Goal: Find specific page/section: Find specific page/section

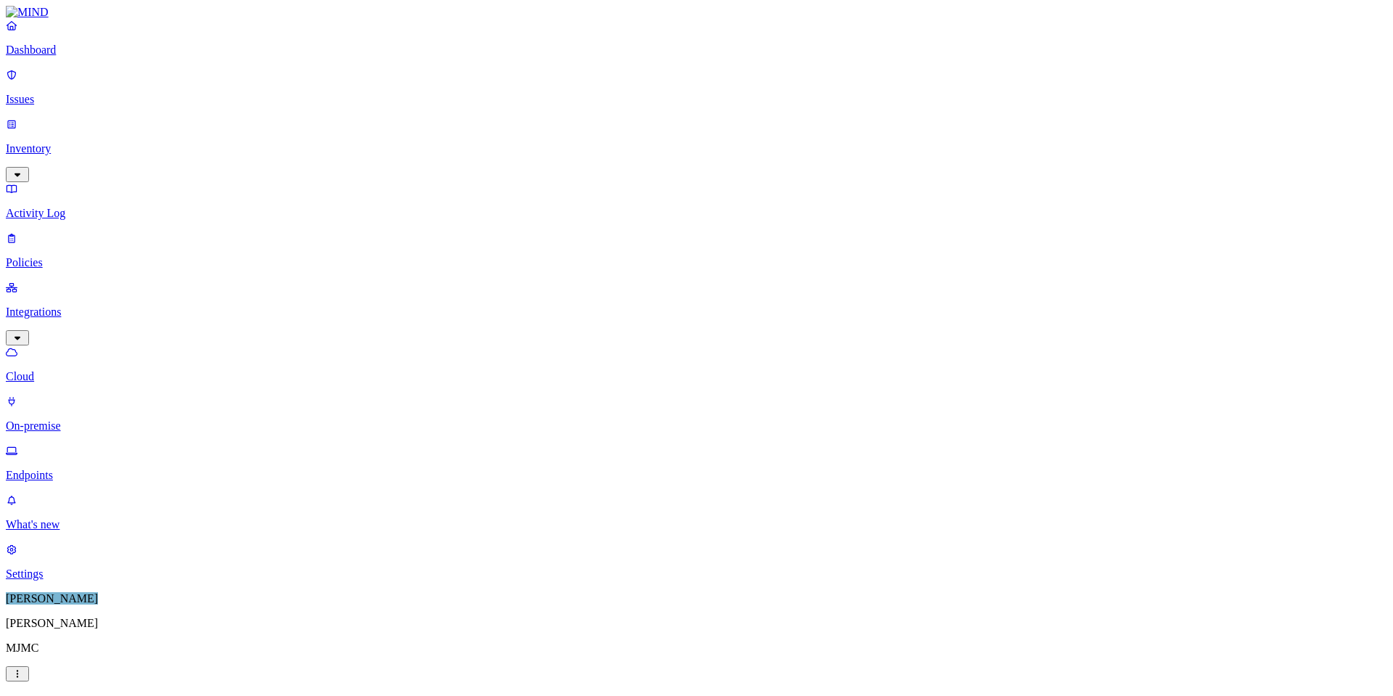
click at [36, 534] on nav "Dashboard Issues Inventory Activity Log Policies Integrations Cloud On-premise …" at bounding box center [696, 299] width 1381 height 561
click at [62, 142] on p "Inventory" at bounding box center [696, 148] width 1381 height 13
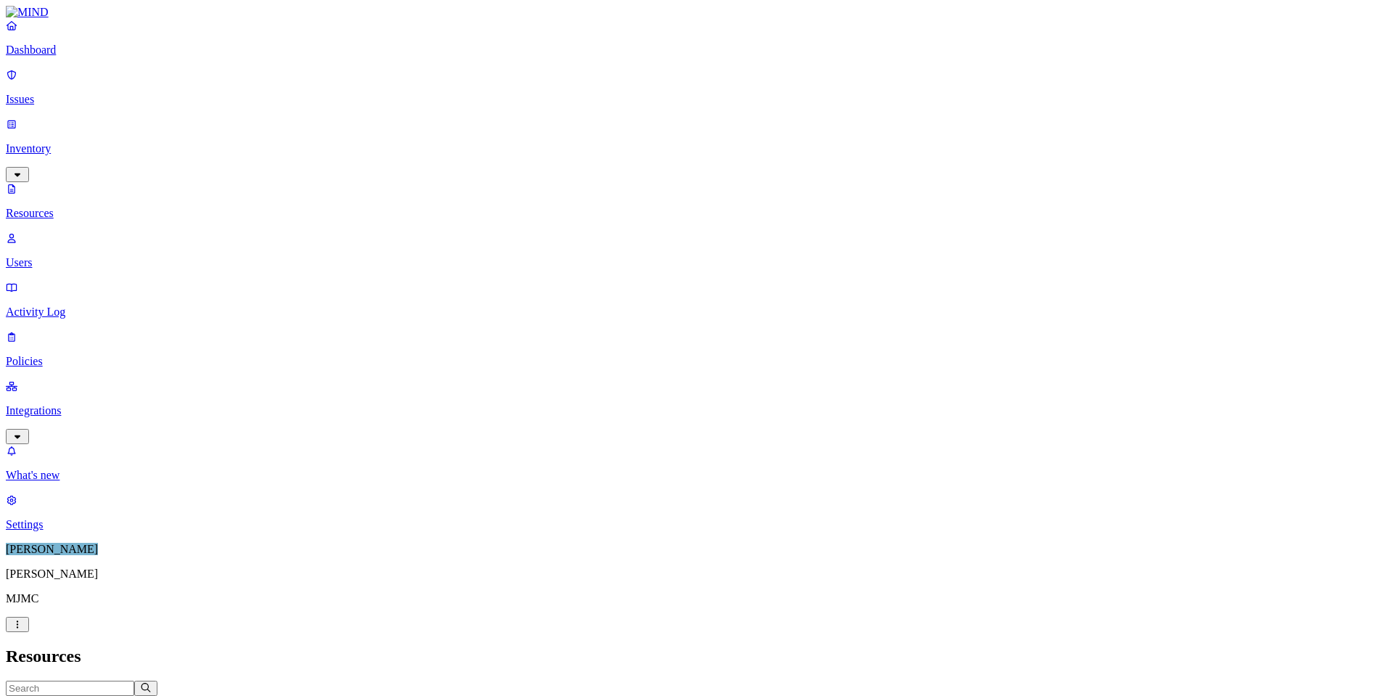
click at [419, 695] on icon "button" at bounding box center [415, 703] width 7 height 4
click at [102, 695] on icon "button" at bounding box center [97, 702] width 12 height 9
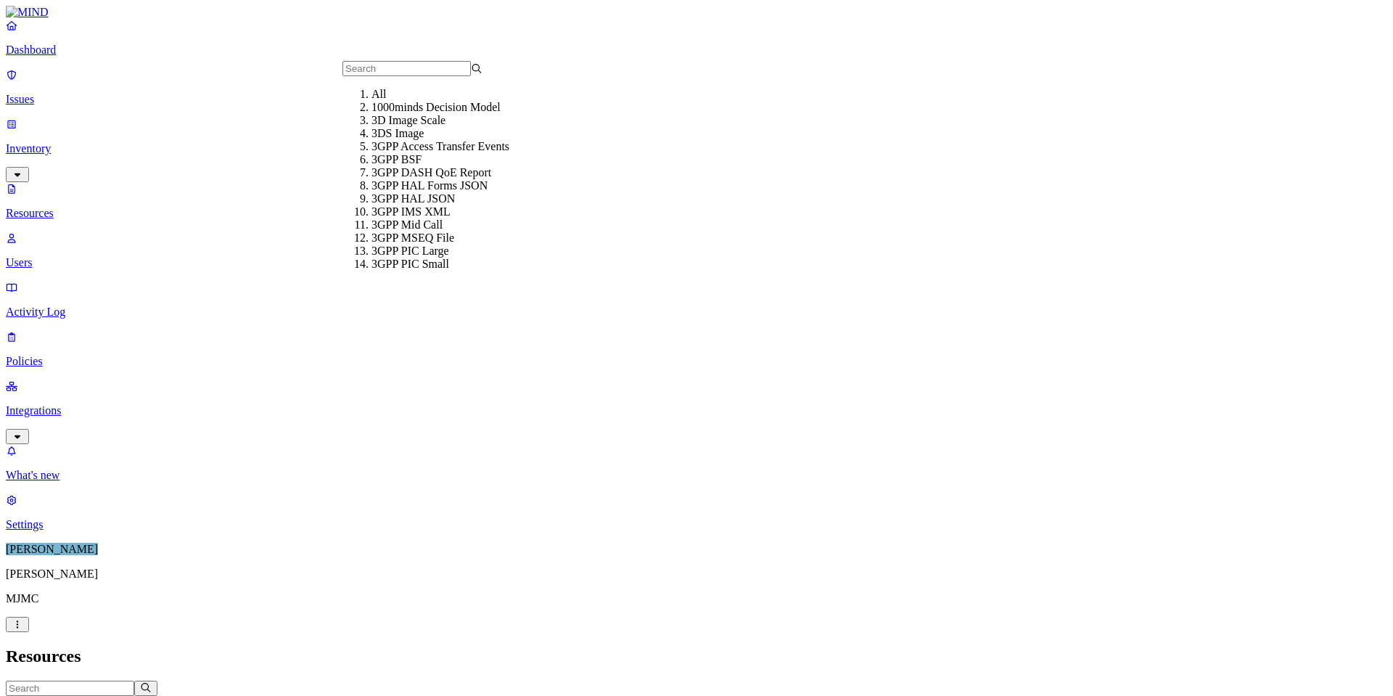
click at [557, 695] on span "Drive name" at bounding box center [532, 703] width 49 height 11
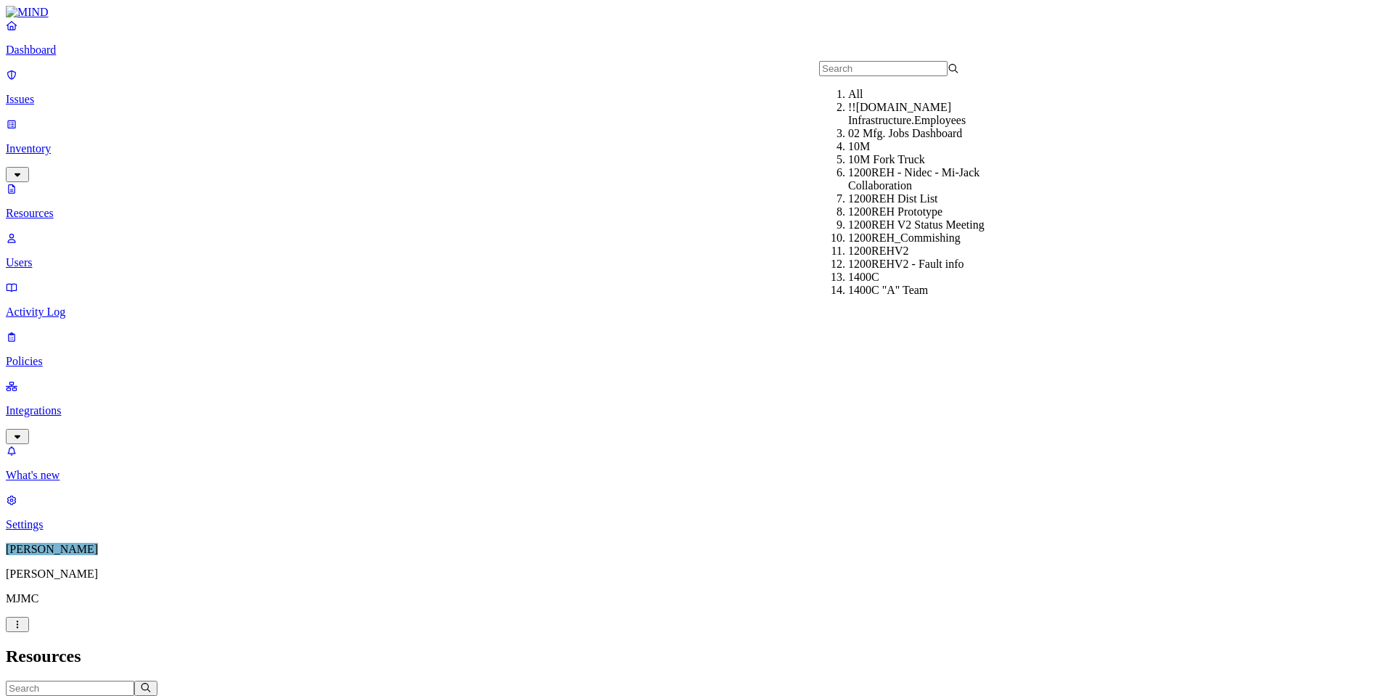
click at [365, 695] on icon "button" at bounding box center [361, 703] width 7 height 4
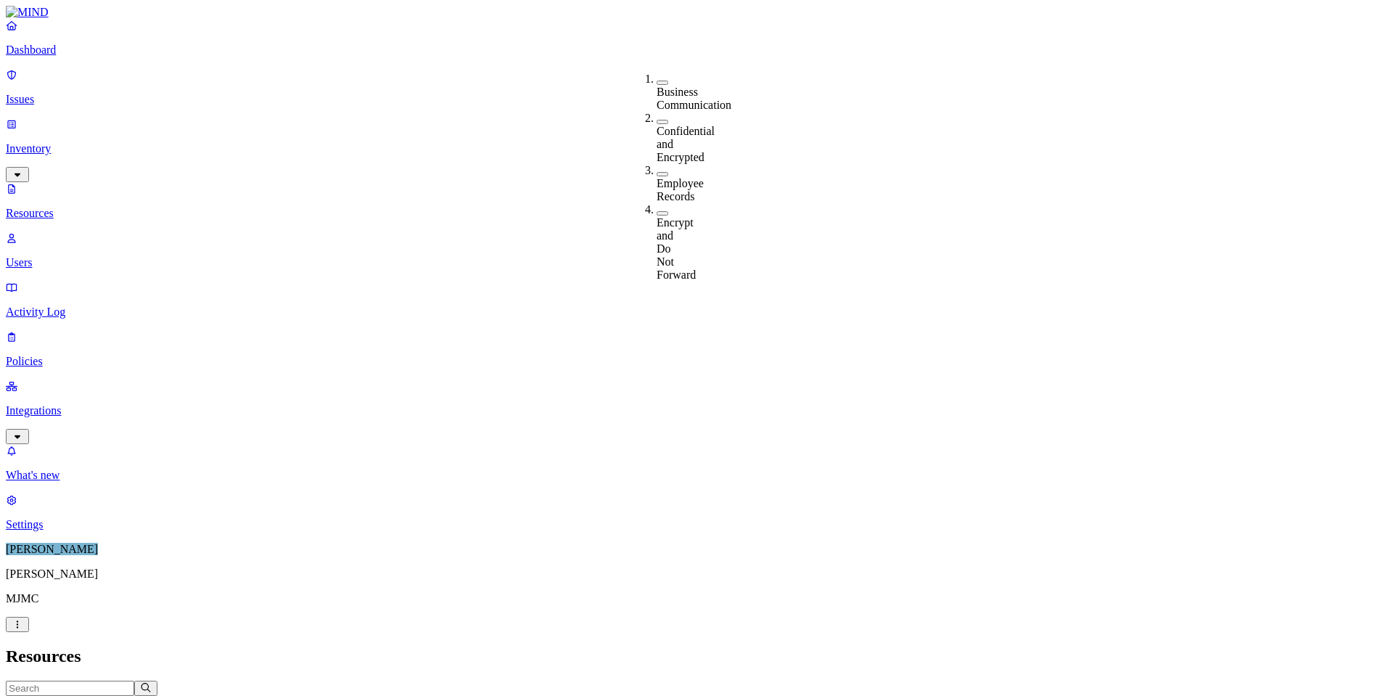
click at [304, 695] on span "Data types" at bounding box center [281, 703] width 46 height 11
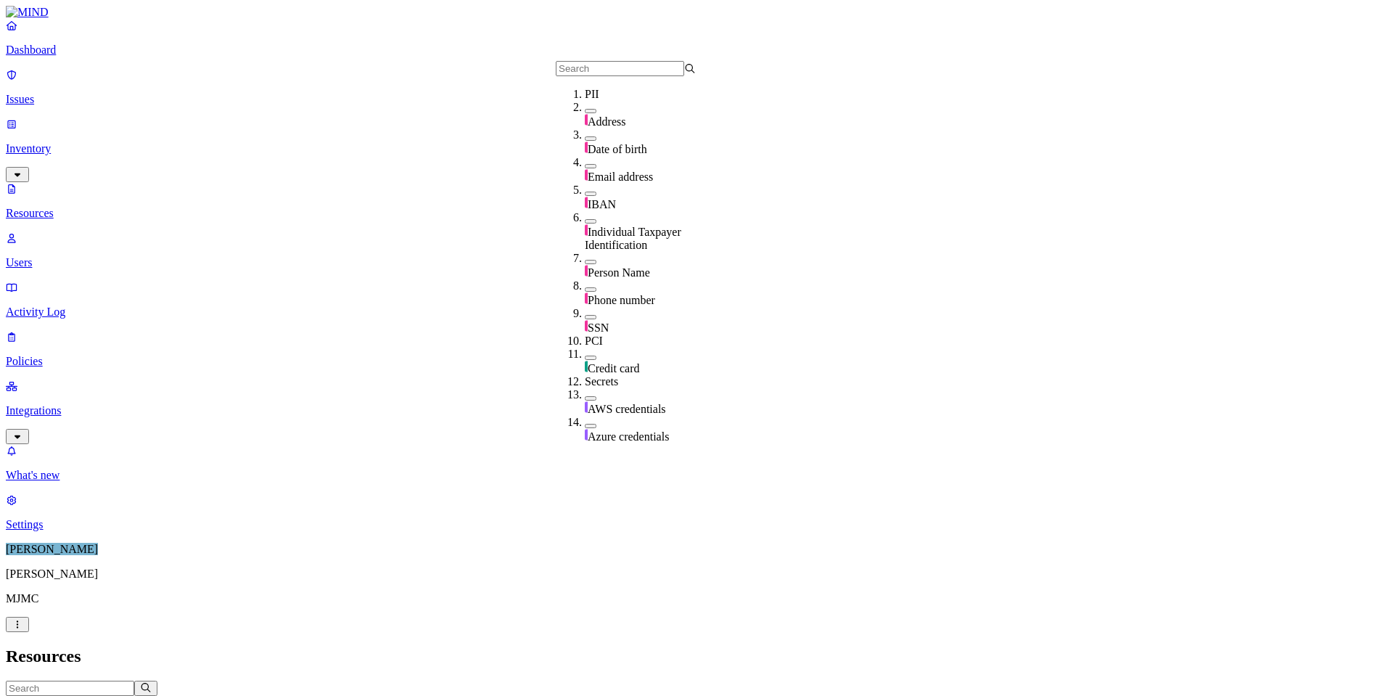
click at [245, 695] on icon "button" at bounding box center [240, 702] width 12 height 9
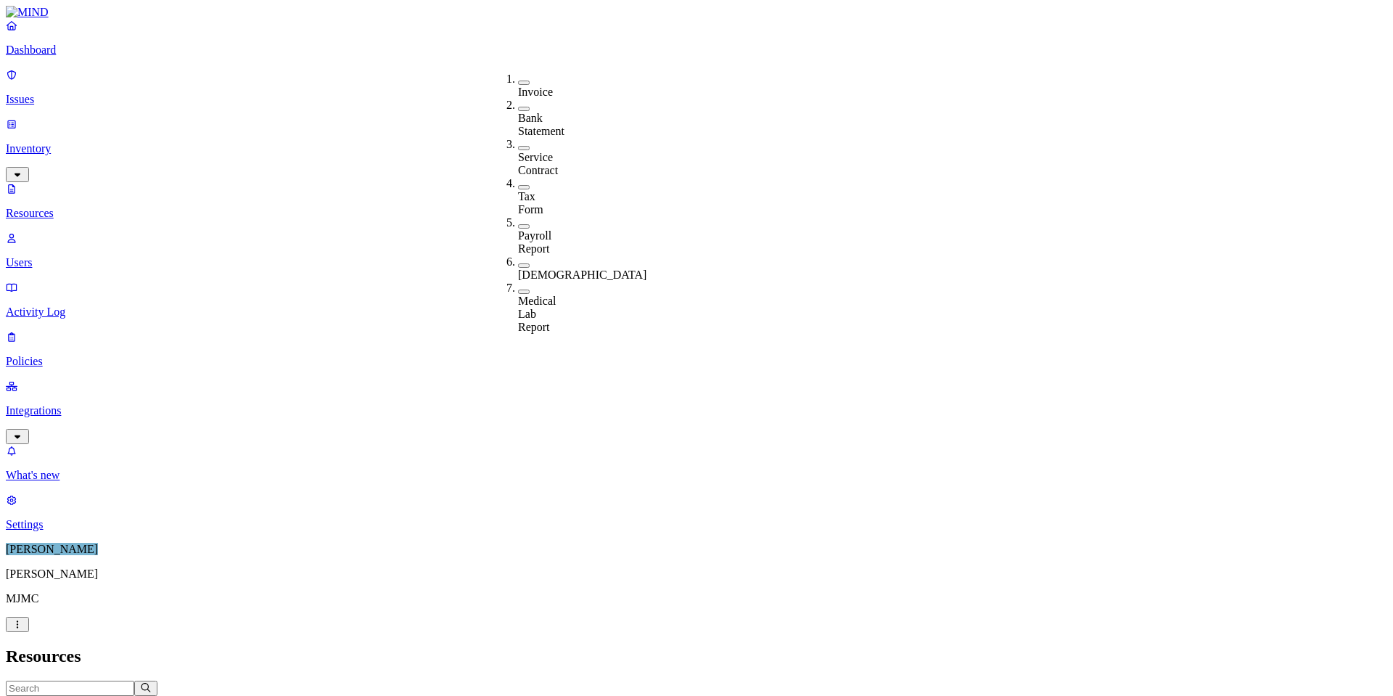
click at [43, 695] on icon "button" at bounding box center [37, 702] width 12 height 9
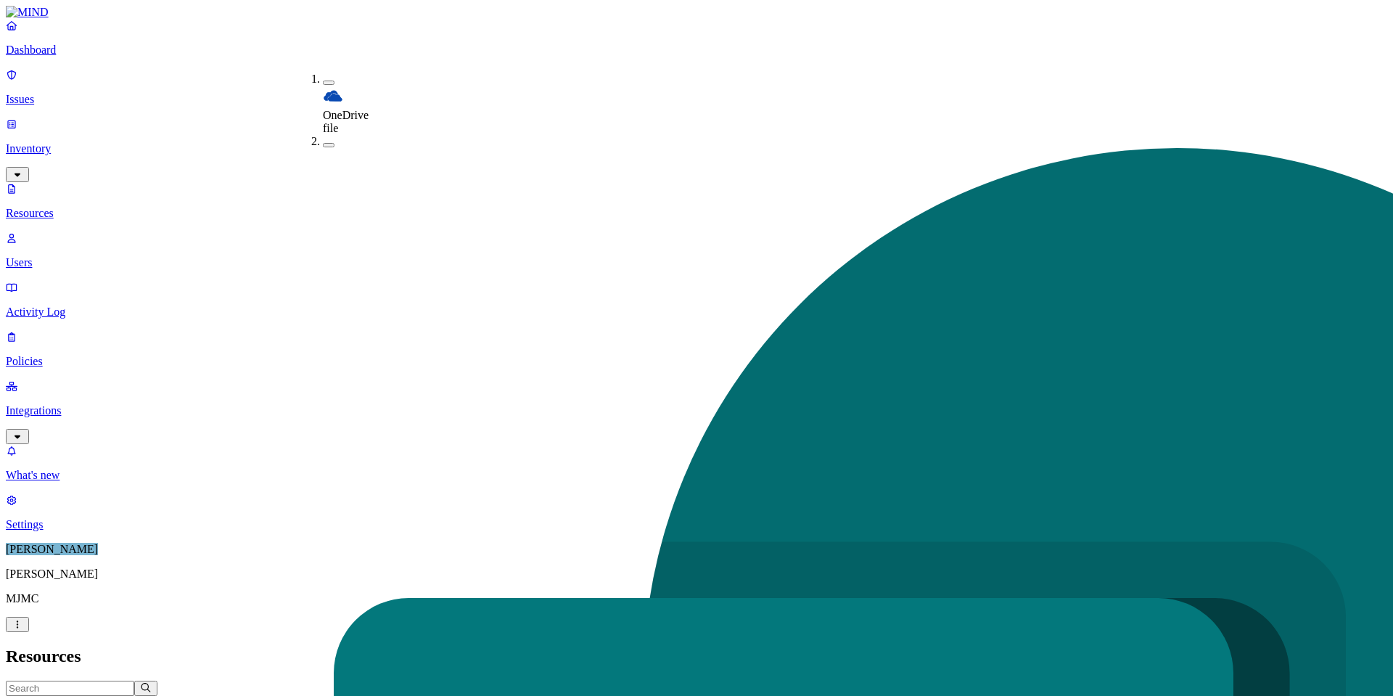
click at [488, 646] on h2 "Resources" at bounding box center [696, 656] width 1381 height 20
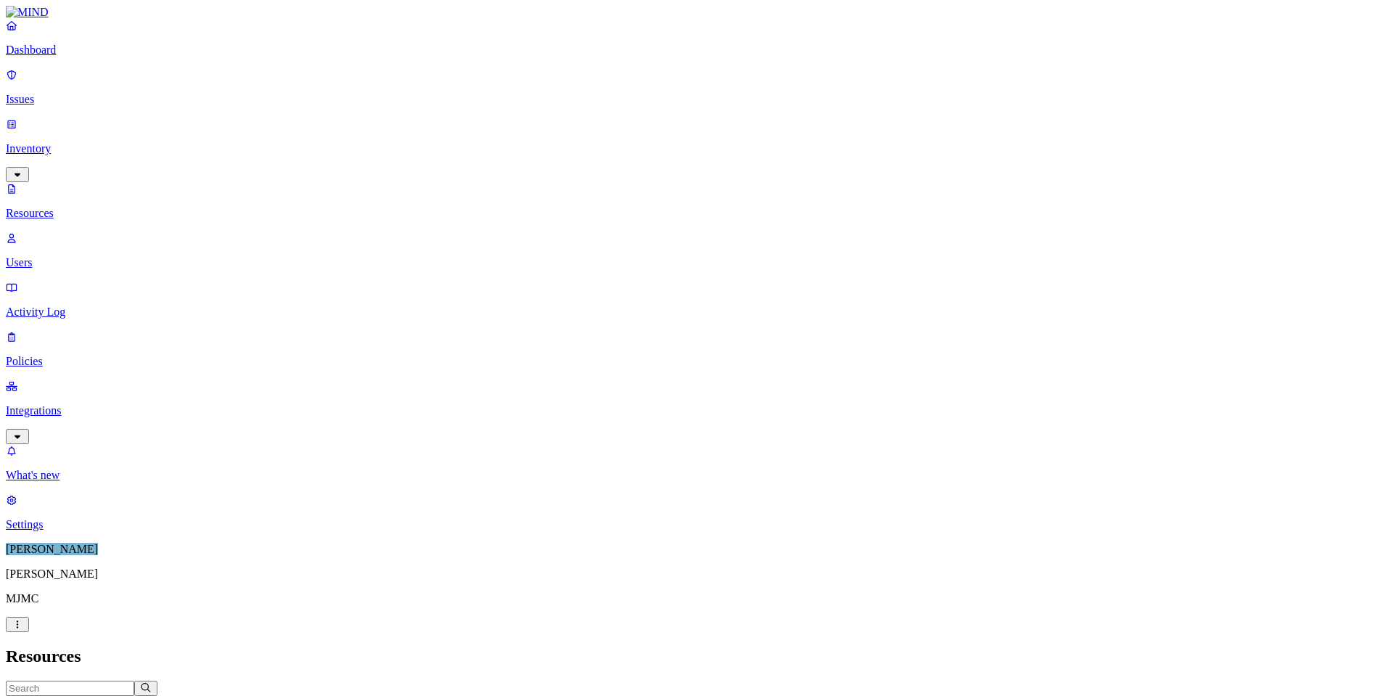
drag, startPoint x: 414, startPoint y: 82, endPoint x: 495, endPoint y: 85, distance: 81.3
drag, startPoint x: 493, startPoint y: 81, endPoint x: 563, endPoint y: 86, distance: 69.9
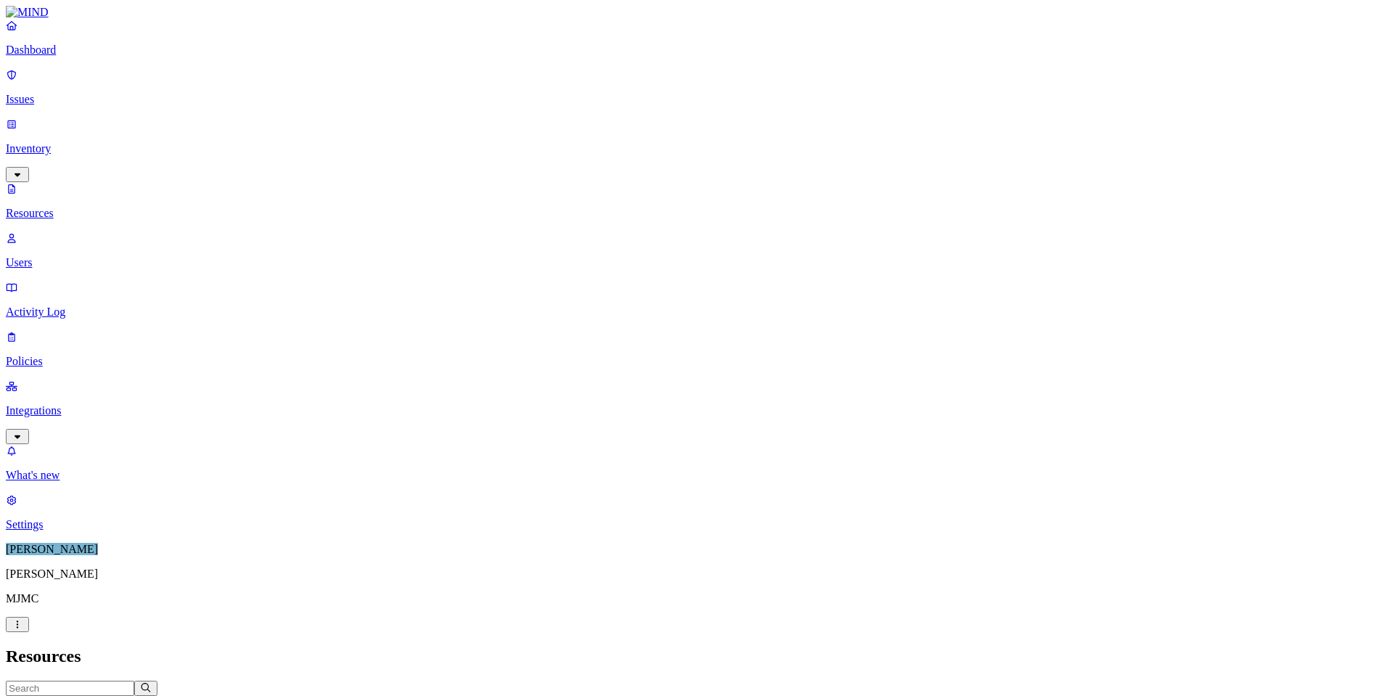
drag, startPoint x: 564, startPoint y: 82, endPoint x: 643, endPoint y: 83, distance: 79.8
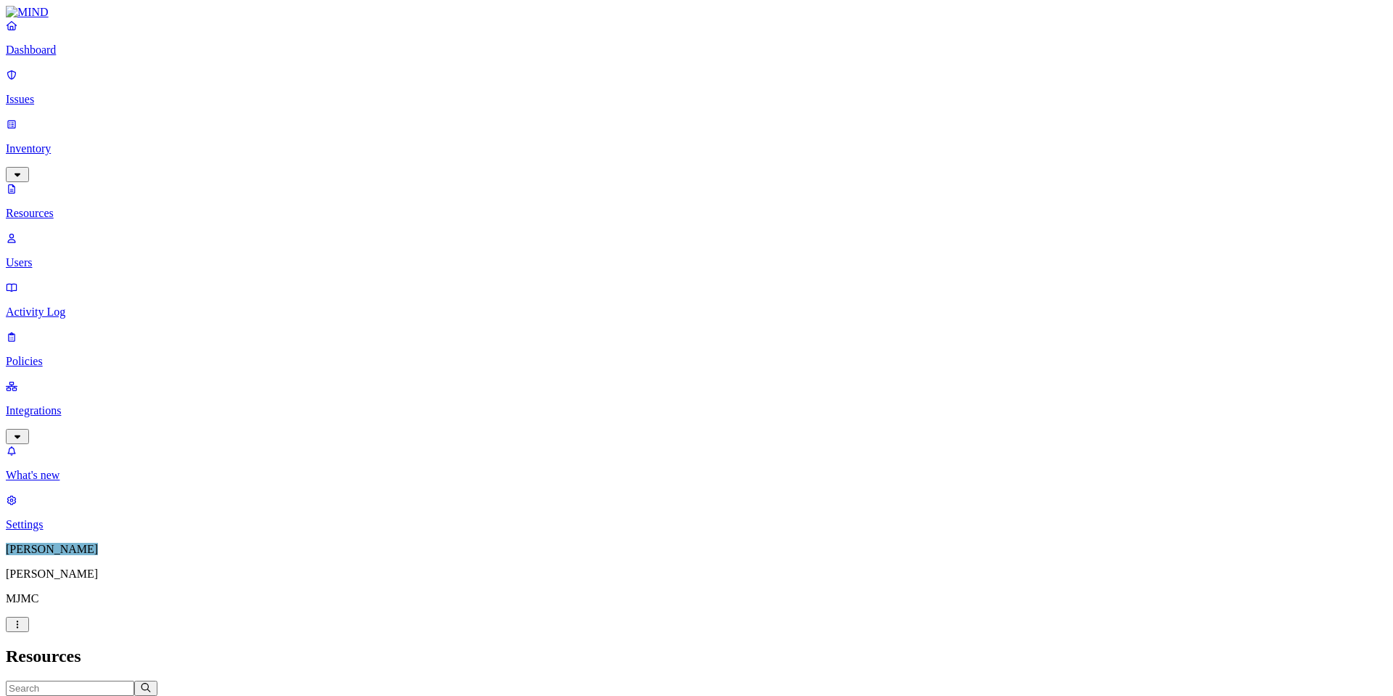
click at [937, 646] on h2 "Resources" at bounding box center [696, 656] width 1381 height 20
